Goal: Information Seeking & Learning: Check status

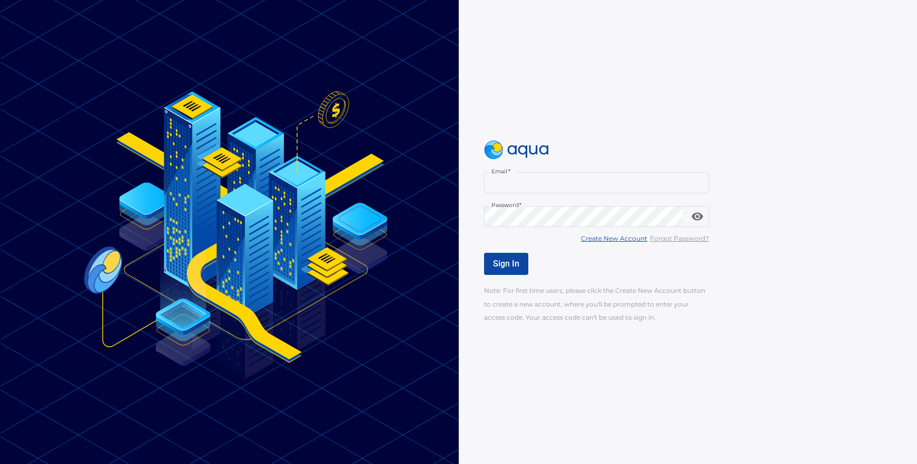
click at [700, 184] on div at bounding box center [700, 183] width 8 height 8
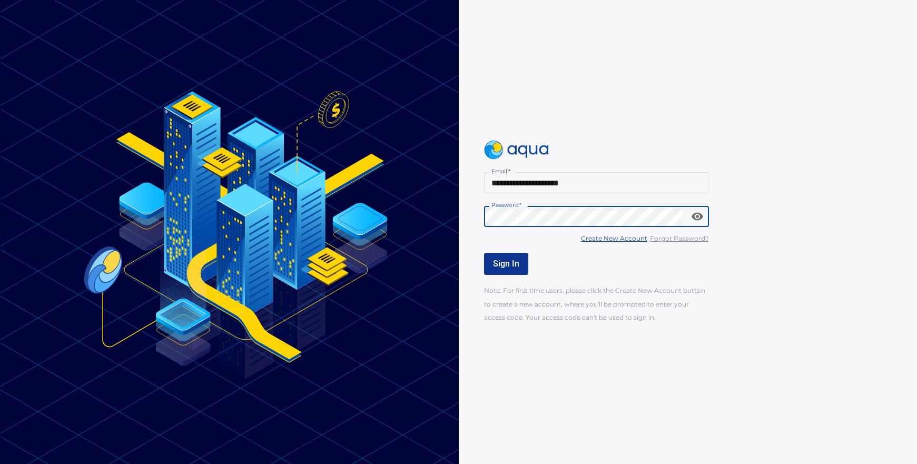
click at [503, 264] on span "Sign In" at bounding box center [506, 264] width 26 height 10
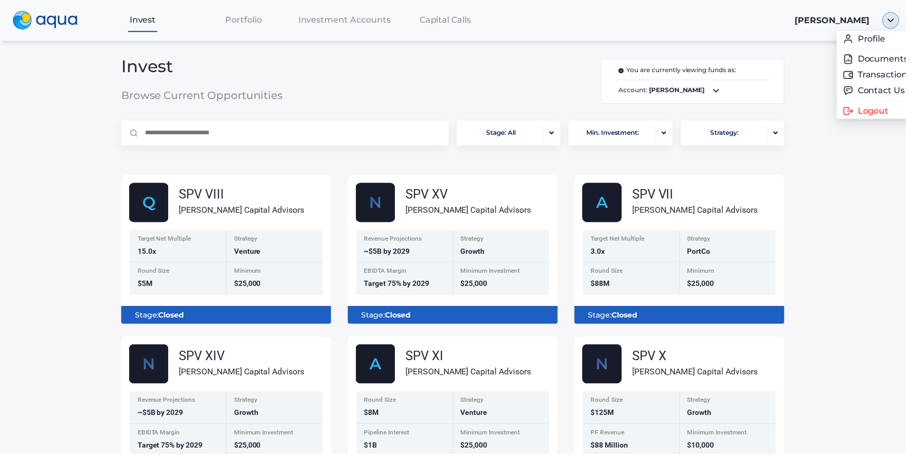
click at [905, 25] on div at bounding box center [895, 20] width 30 height 17
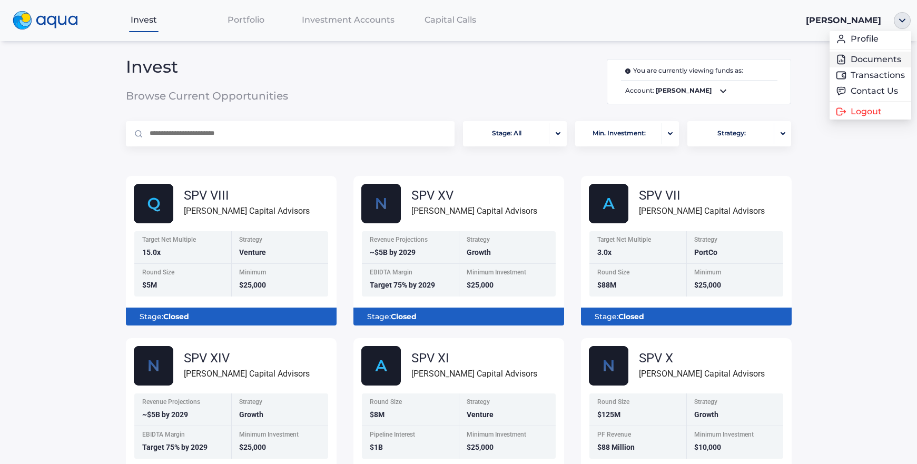
click at [859, 61] on link "Documents" at bounding box center [870, 59] width 69 height 11
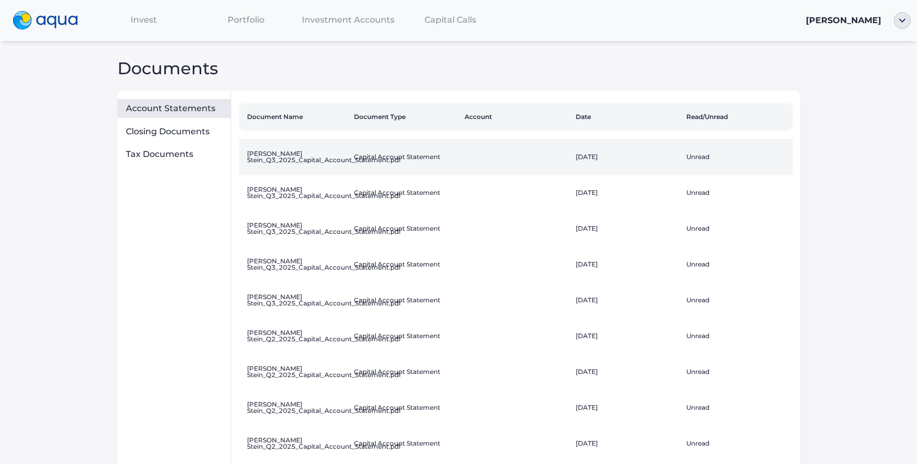
click at [331, 158] on td "[PERSON_NAME] Stein_Q3_2025_Capital_Account_Statement.pdf" at bounding box center [294, 157] width 111 height 36
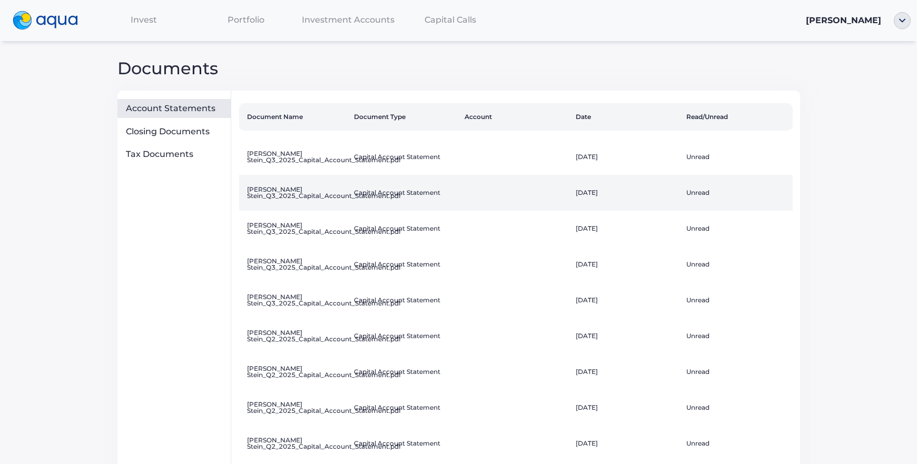
click at [320, 195] on td "[PERSON_NAME] Stein_Q3_2025_Capital_Account_Statement.pdf" at bounding box center [294, 193] width 111 height 36
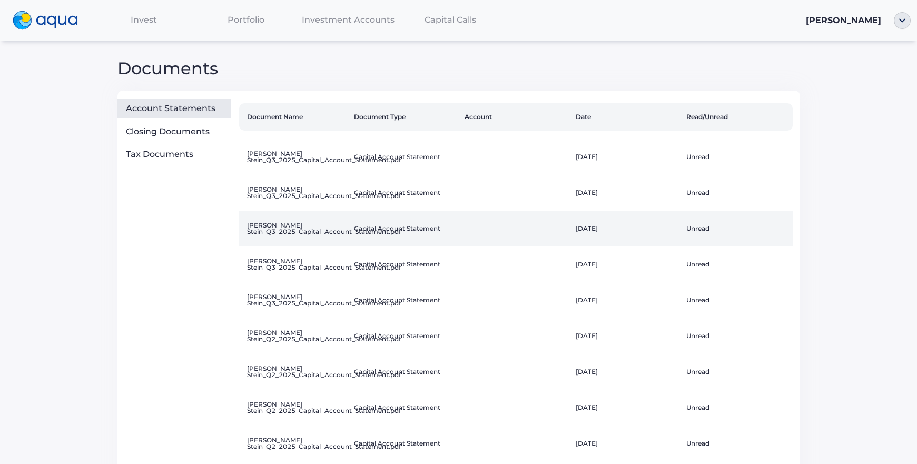
click at [296, 228] on td "[PERSON_NAME] Stein_Q3_2025_Capital_Account_Statement.pdf" at bounding box center [294, 229] width 111 height 36
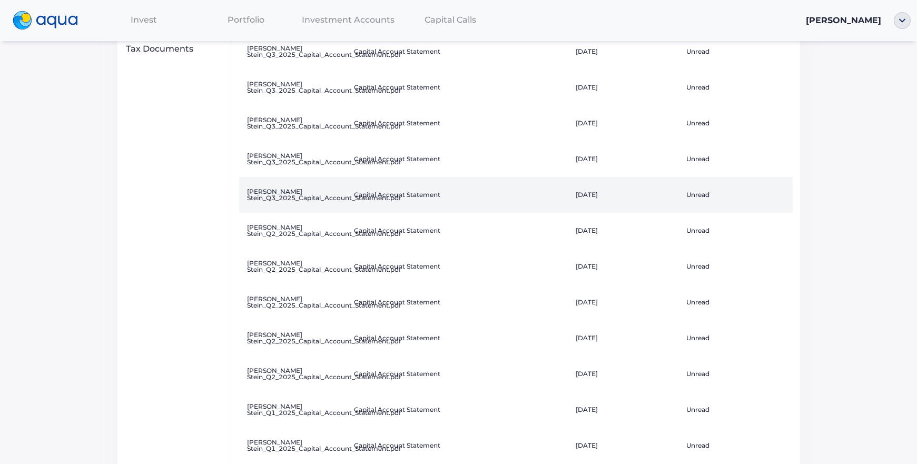
scroll to position [53, 0]
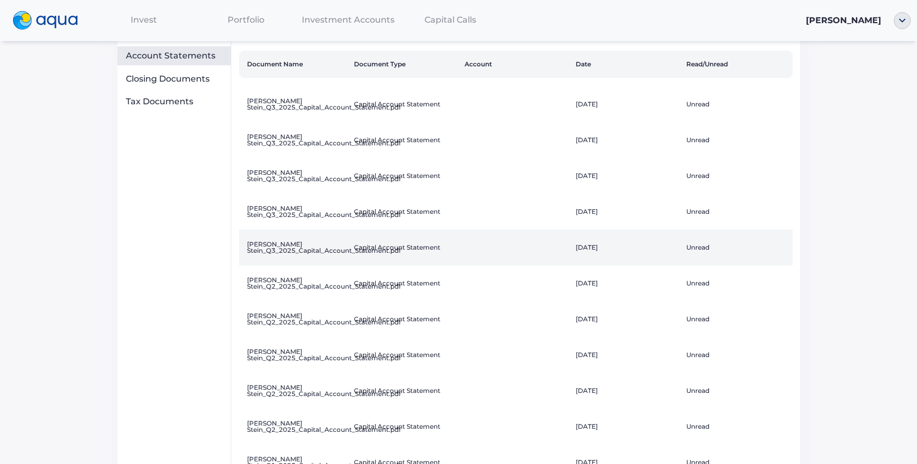
click at [287, 247] on td "[PERSON_NAME] Stein_Q3_2025_Capital_Account_Statement.pdf" at bounding box center [294, 248] width 111 height 36
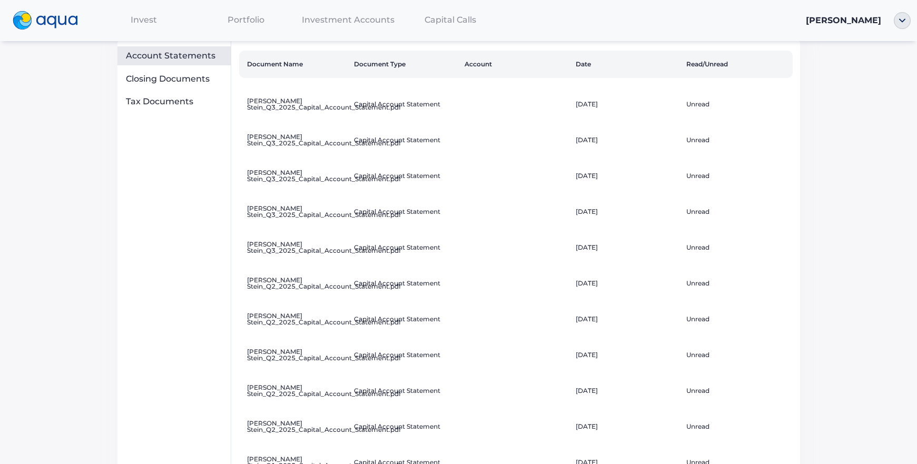
click at [318, 19] on span "Investment Accounts" at bounding box center [348, 20] width 93 height 10
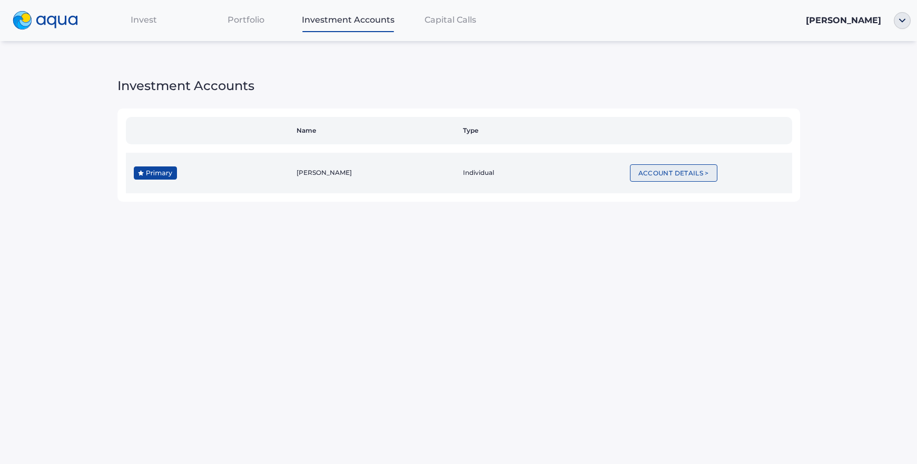
click at [671, 170] on button "Account Details >" at bounding box center [673, 172] width 87 height 17
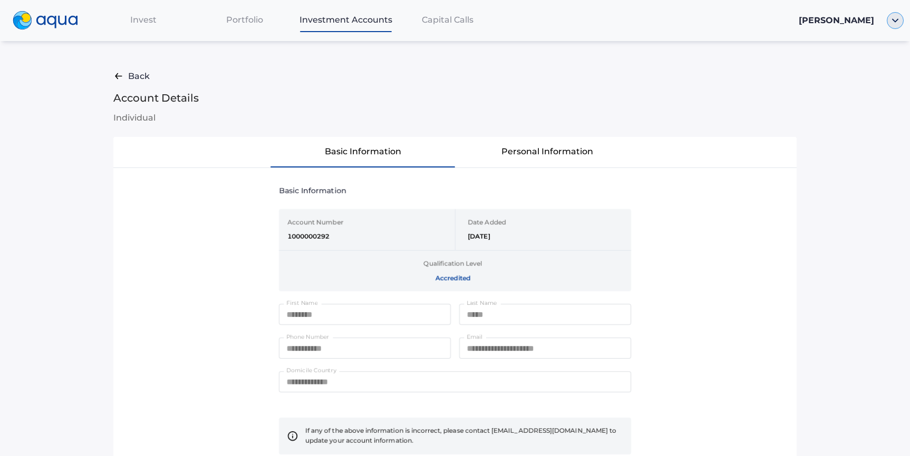
click at [902, 15] on img "button" at bounding box center [894, 20] width 17 height 17
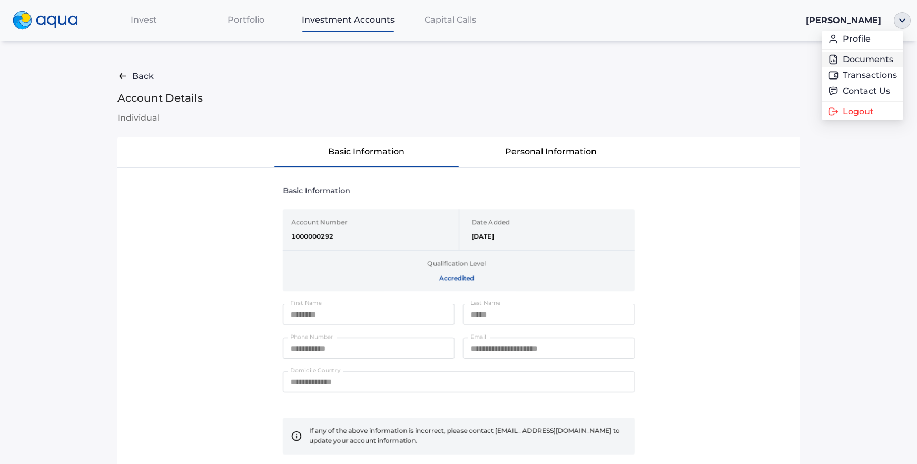
click at [877, 60] on link "Documents" at bounding box center [862, 59] width 69 height 11
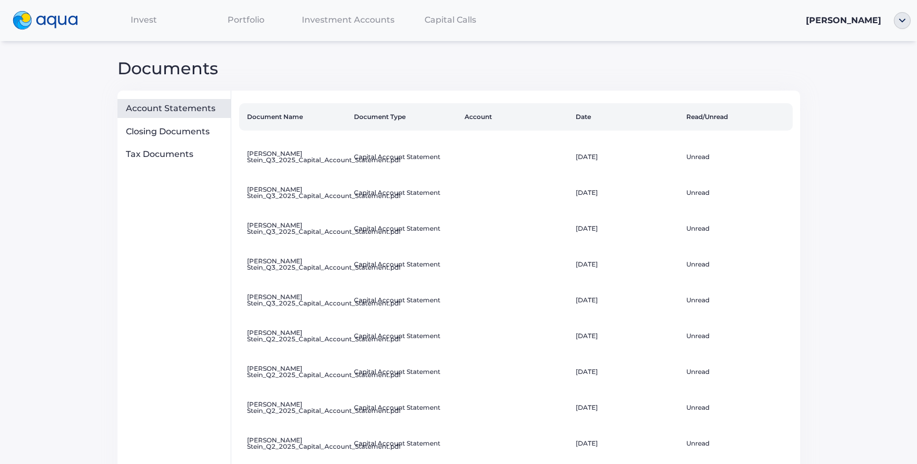
click at [159, 107] on div "Account Statements" at bounding box center [176, 108] width 101 height 11
click at [242, 15] on div "Portfolio" at bounding box center [246, 20] width 102 height 22
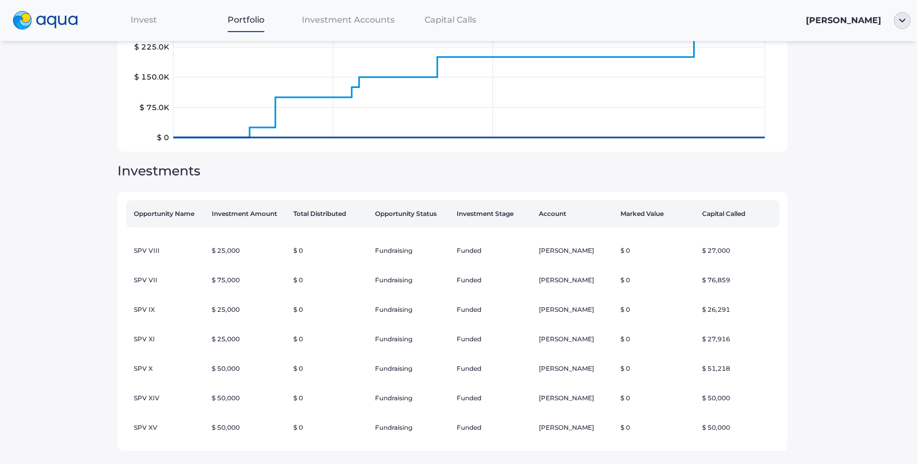
scroll to position [139, 0]
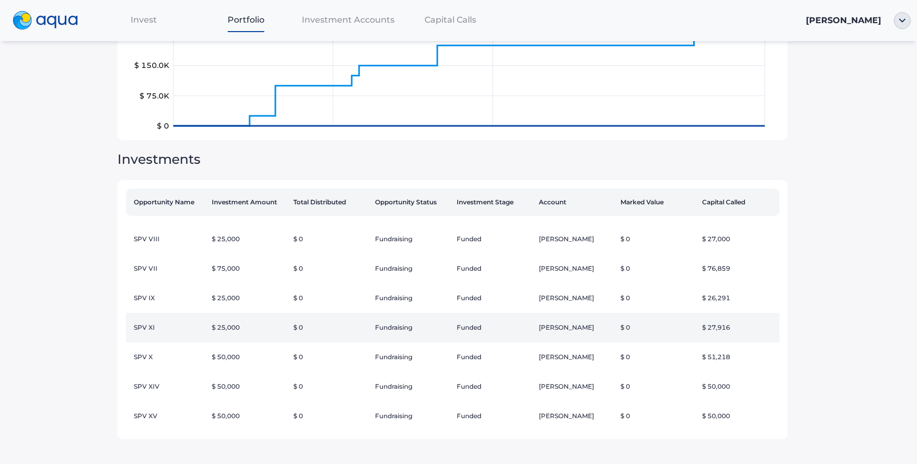
click at [141, 324] on td "SPV XI" at bounding box center [167, 328] width 82 height 30
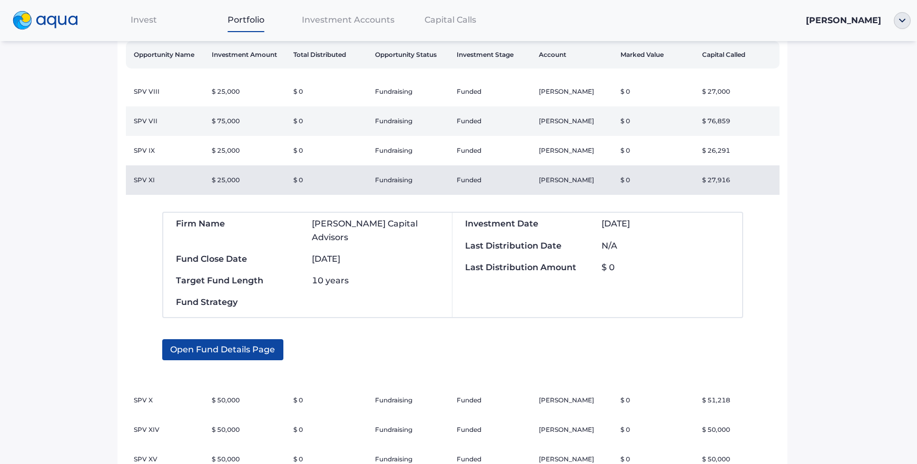
scroll to position [297, 0]
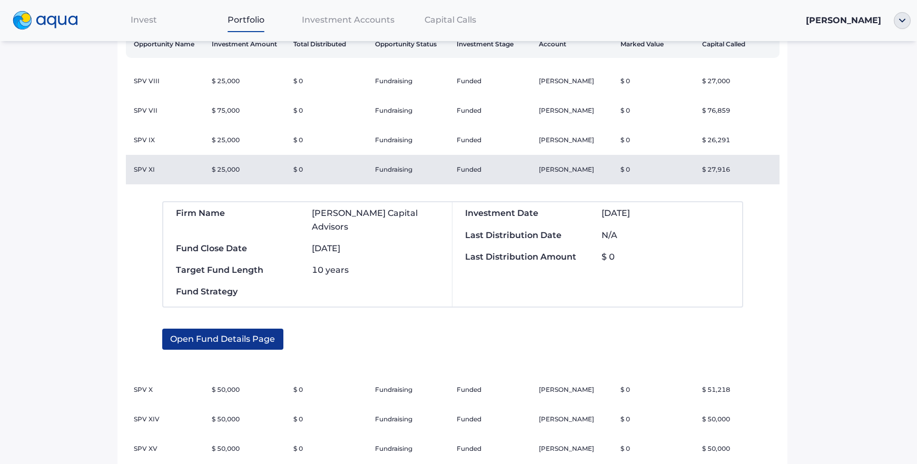
click at [214, 329] on span "Open Fund Details Page" at bounding box center [222, 339] width 105 height 21
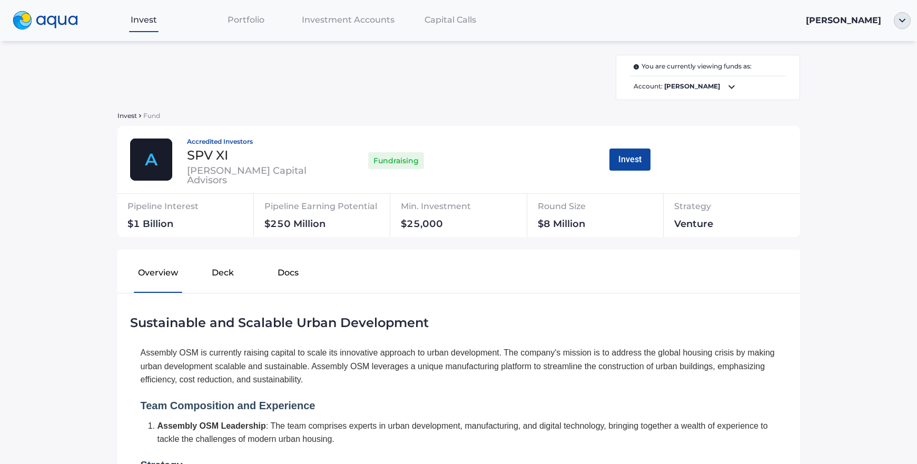
click at [697, 84] on b "[PERSON_NAME]" at bounding box center [692, 86] width 56 height 8
click at [241, 21] on div at bounding box center [458, 232] width 917 height 464
click at [241, 21] on span "Portfolio" at bounding box center [246, 20] width 37 height 10
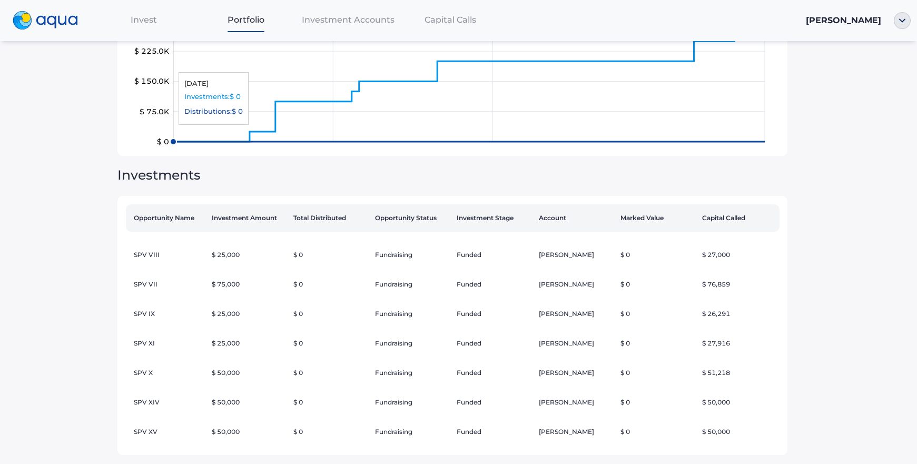
scroll to position [139, 0]
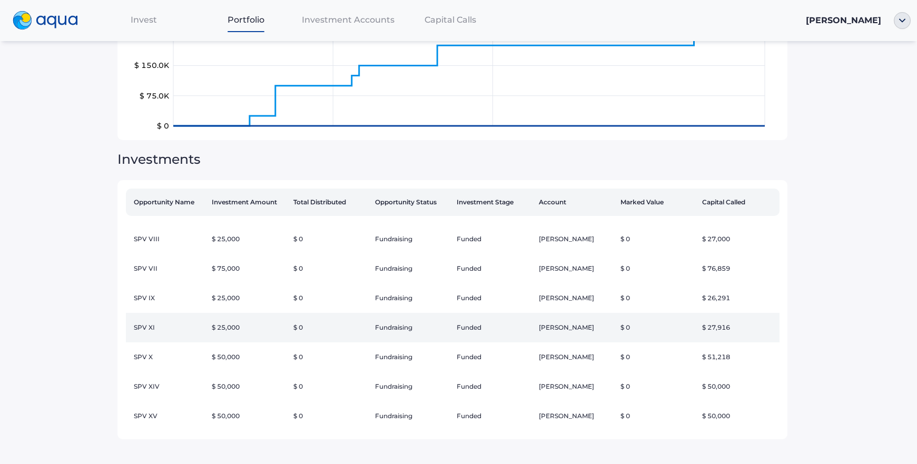
click at [150, 327] on td "SPV XI" at bounding box center [167, 328] width 82 height 30
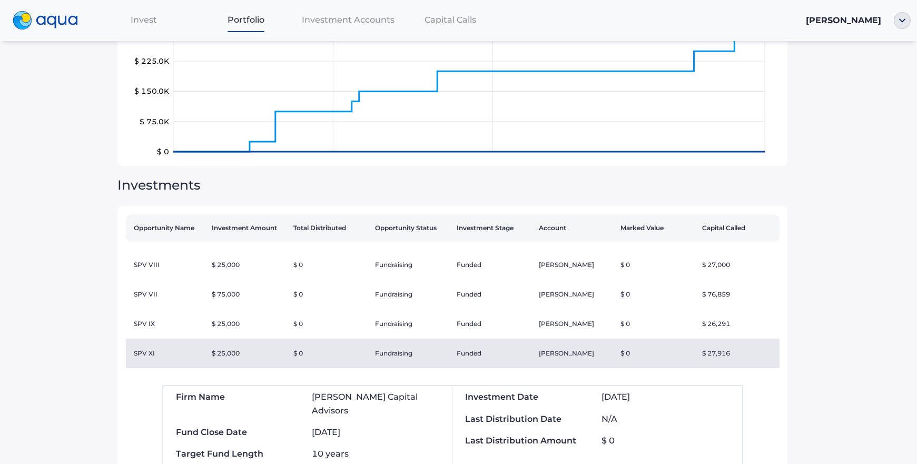
scroll to position [0, 0]
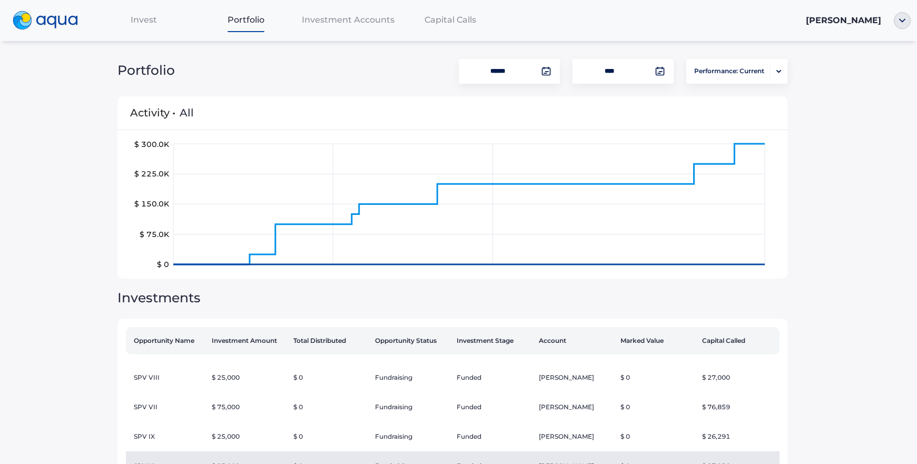
click at [340, 21] on span "Investment Accounts" at bounding box center [348, 20] width 93 height 10
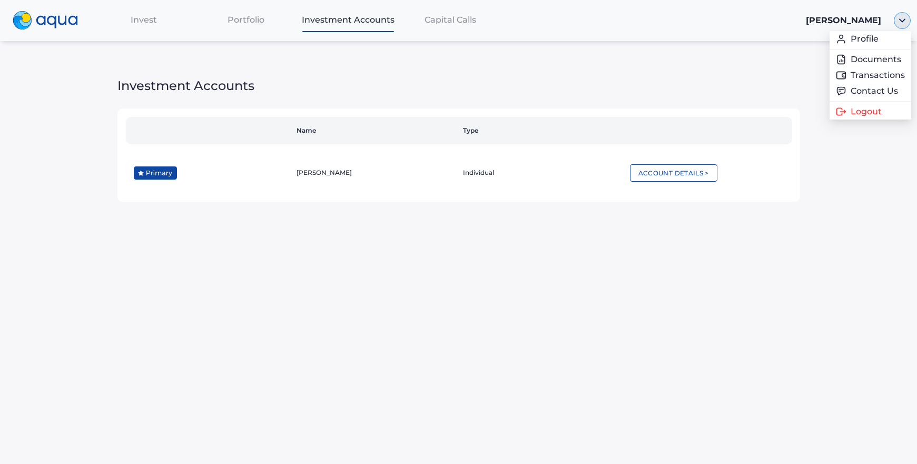
click at [900, 26] on img "button" at bounding box center [902, 20] width 17 height 17
click at [882, 58] on link "Documents" at bounding box center [870, 59] width 69 height 11
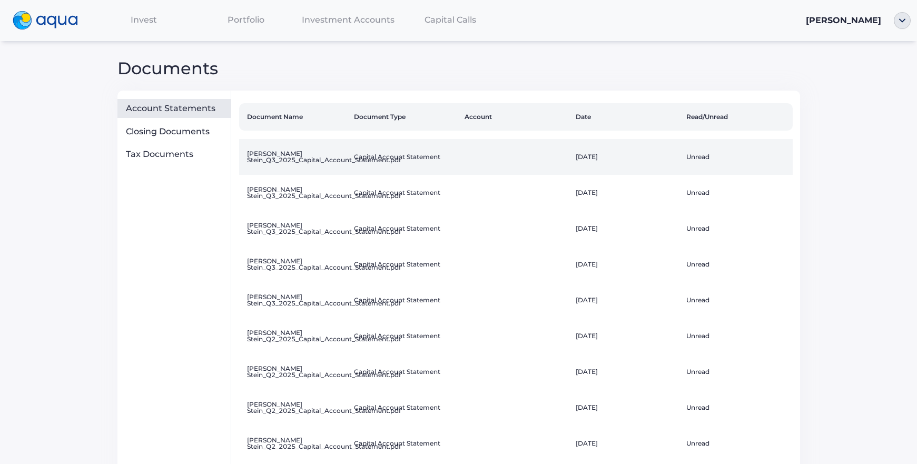
click at [327, 161] on td "[PERSON_NAME] Stein_Q3_2025_Capital_Account_Statement.pdf" at bounding box center [294, 157] width 111 height 36
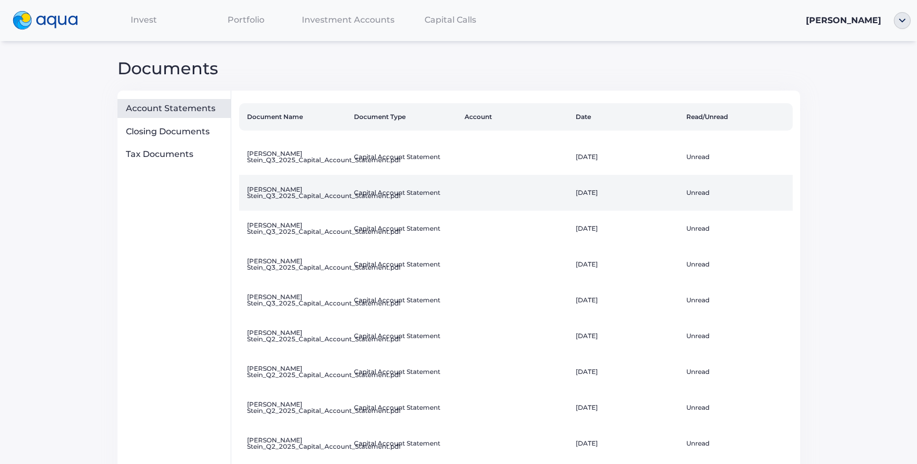
click at [334, 193] on td "[PERSON_NAME] Stein_Q3_2025_Capital_Account_Statement.pdf" at bounding box center [294, 193] width 111 height 36
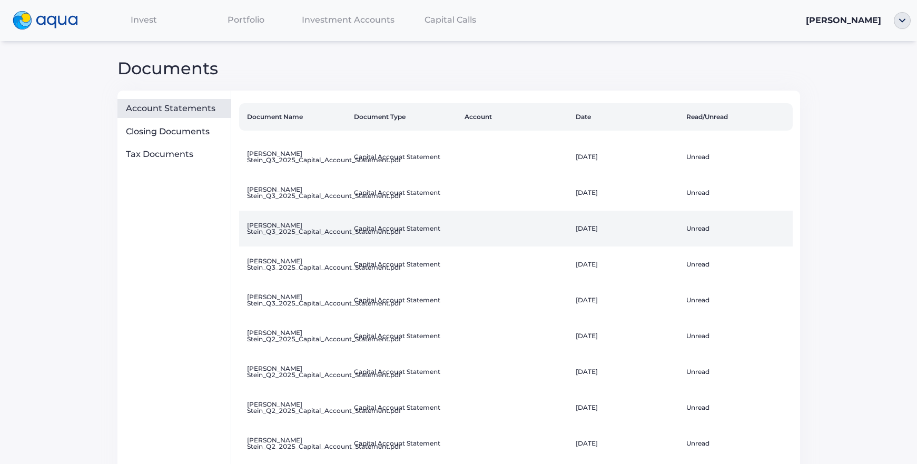
click at [328, 238] on td "[PERSON_NAME] Stein_Q3_2025_Capital_Account_Statement.pdf" at bounding box center [294, 229] width 111 height 36
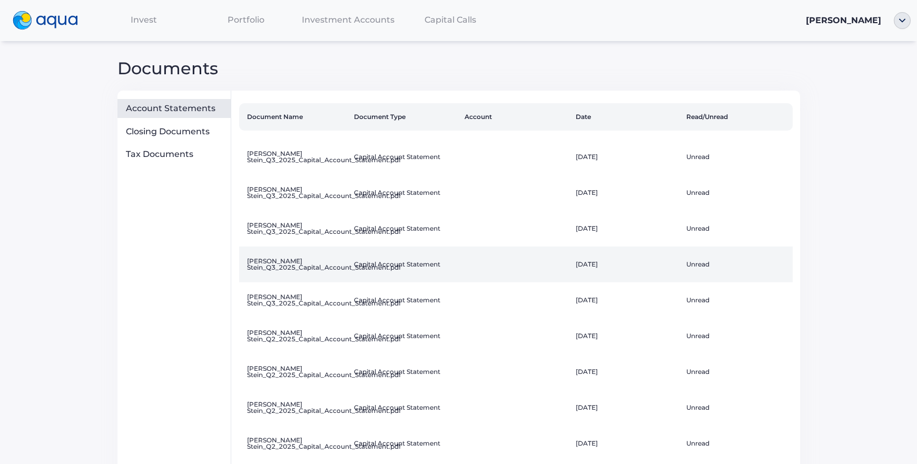
click at [327, 277] on td "[PERSON_NAME] Stein_Q3_2025_Capital_Account_Statement.pdf" at bounding box center [294, 265] width 111 height 36
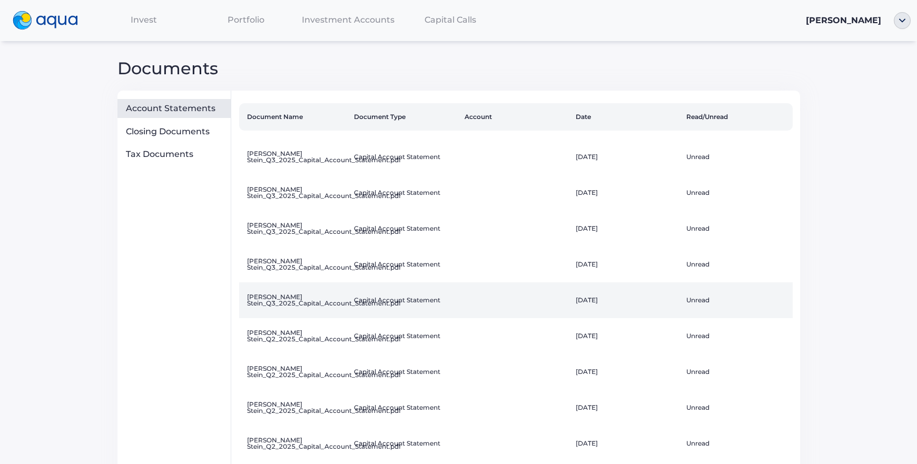
click at [316, 305] on td "[PERSON_NAME] Stein_Q3_2025_Capital_Account_Statement.pdf" at bounding box center [294, 300] width 111 height 36
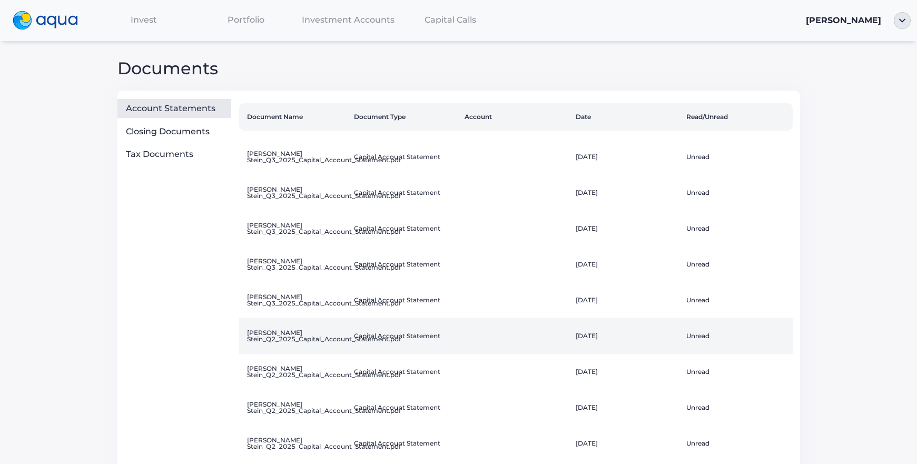
click at [336, 341] on td "[PERSON_NAME] Stein_Q2_2025_Capital_Account_Statement.pdf" at bounding box center [294, 336] width 111 height 36
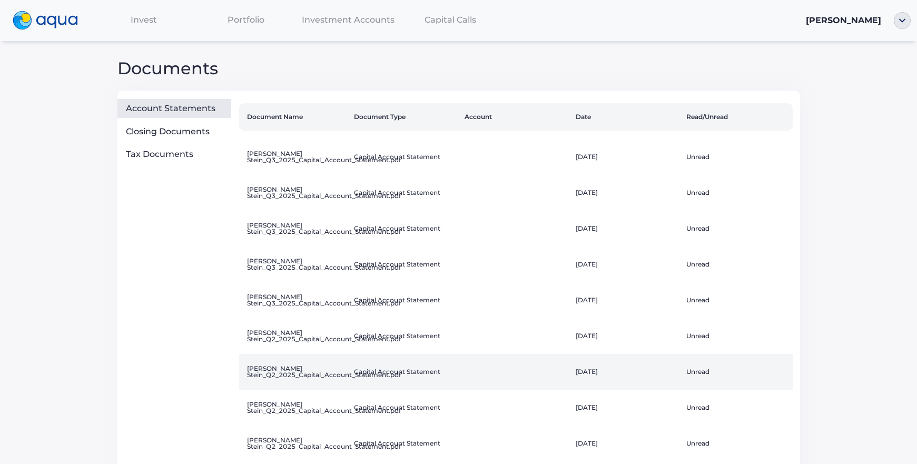
click at [321, 367] on td "[PERSON_NAME] Stein_Q2_2025_Capital_Account_Statement.pdf" at bounding box center [294, 372] width 111 height 36
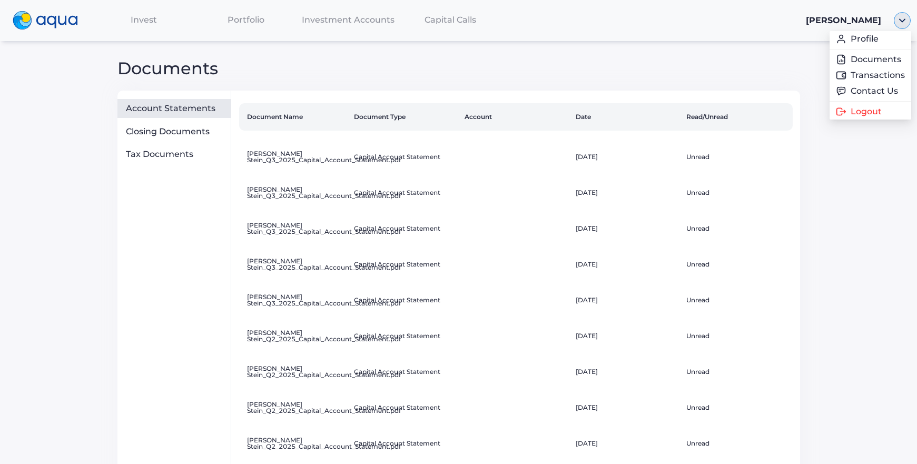
click at [906, 17] on img "button" at bounding box center [902, 20] width 17 height 17
drag, startPoint x: 862, startPoint y: 115, endPoint x: 855, endPoint y: 114, distance: 7.5
click at [862, 115] on span "Logout" at bounding box center [866, 111] width 31 height 8
